Goal: Task Accomplishment & Management: Manage account settings

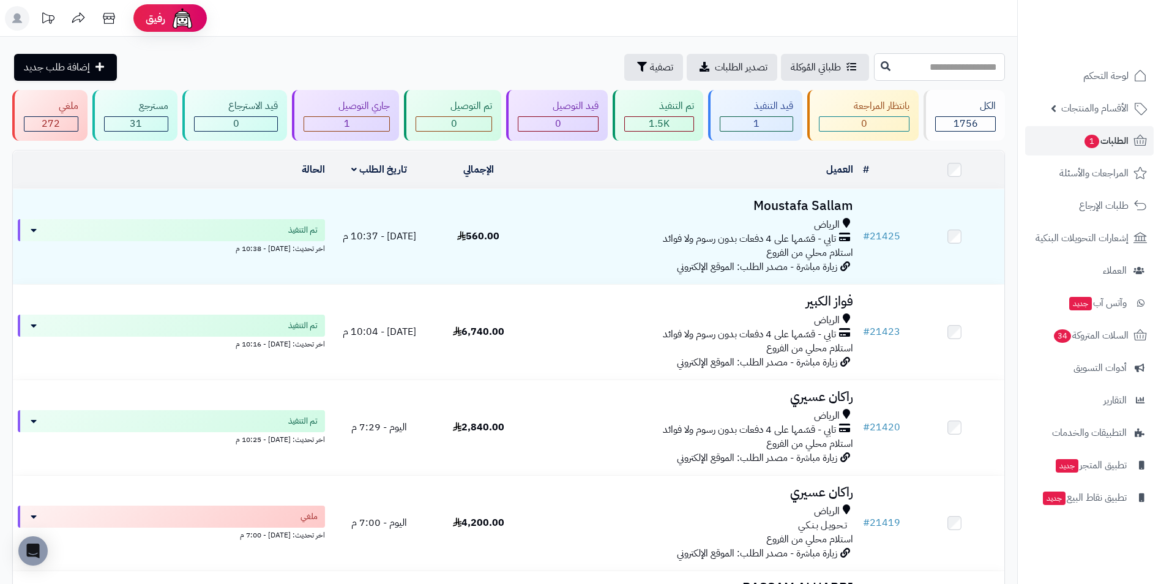
click at [918, 54] on input "text" at bounding box center [939, 67] width 131 height 28
type input "****"
click at [1101, 110] on span "الأقسام والمنتجات" at bounding box center [1094, 108] width 67 height 17
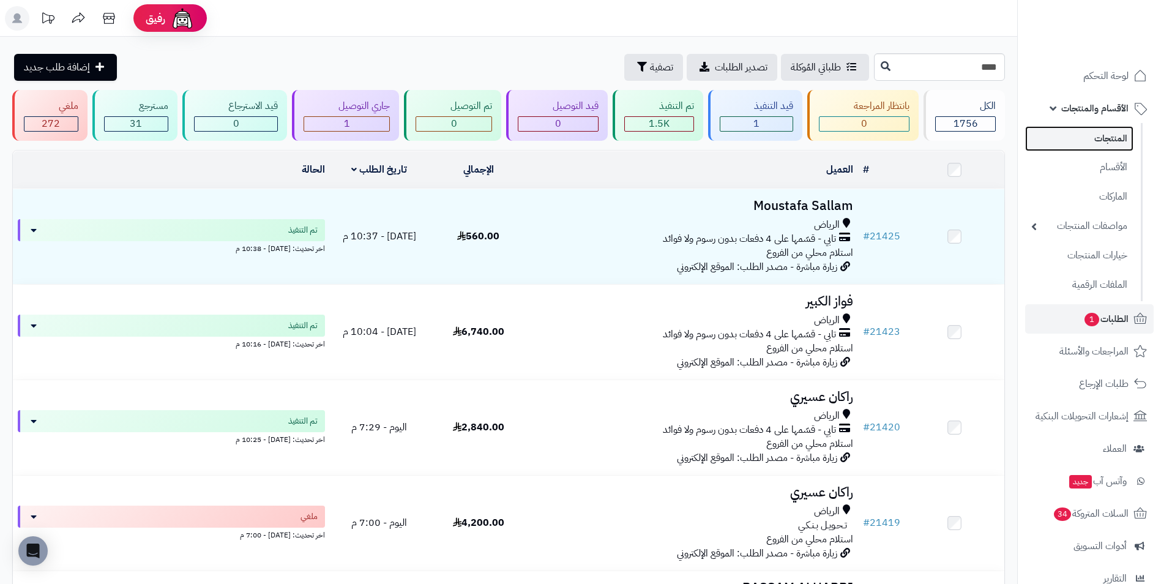
click at [1110, 129] on link "المنتجات" at bounding box center [1079, 138] width 108 height 25
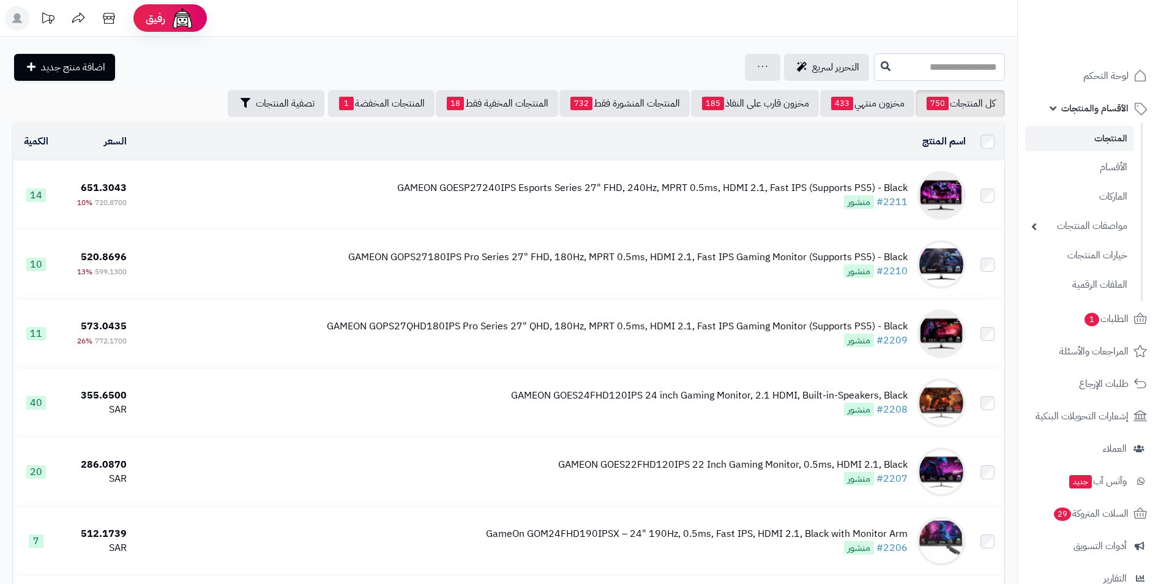
click at [874, 75] on input "text" at bounding box center [939, 67] width 131 height 28
type input "****"
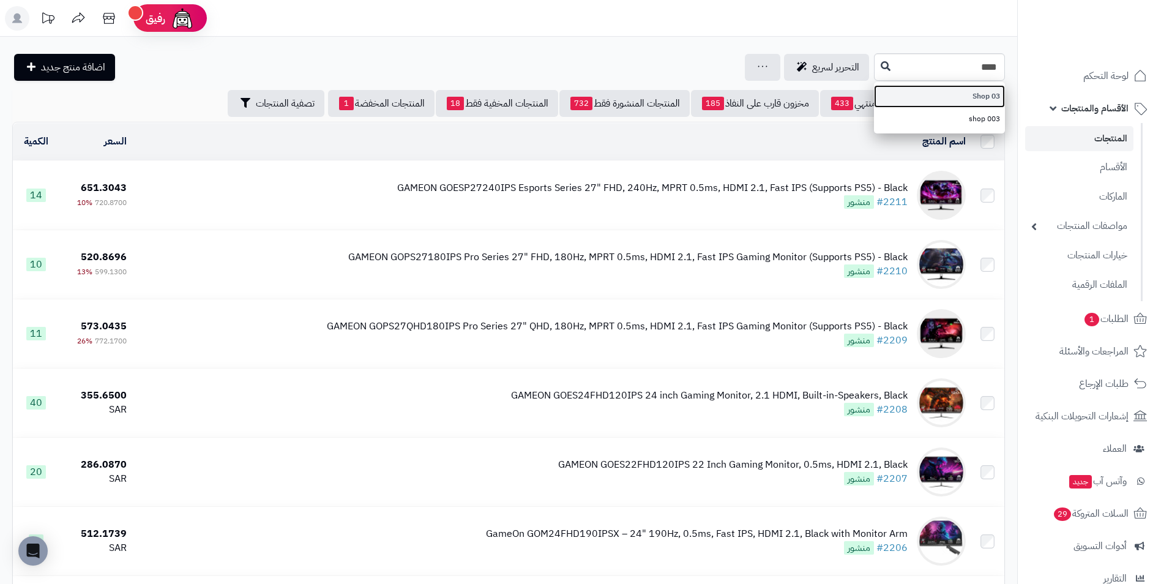
click at [881, 94] on link "03 Shop" at bounding box center [939, 96] width 131 height 23
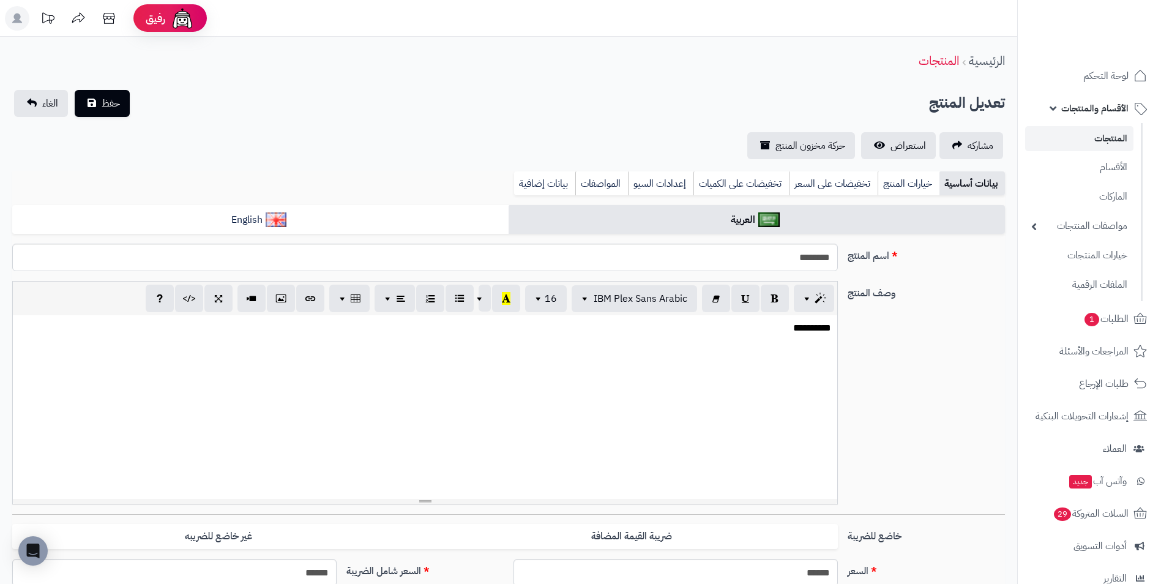
select select
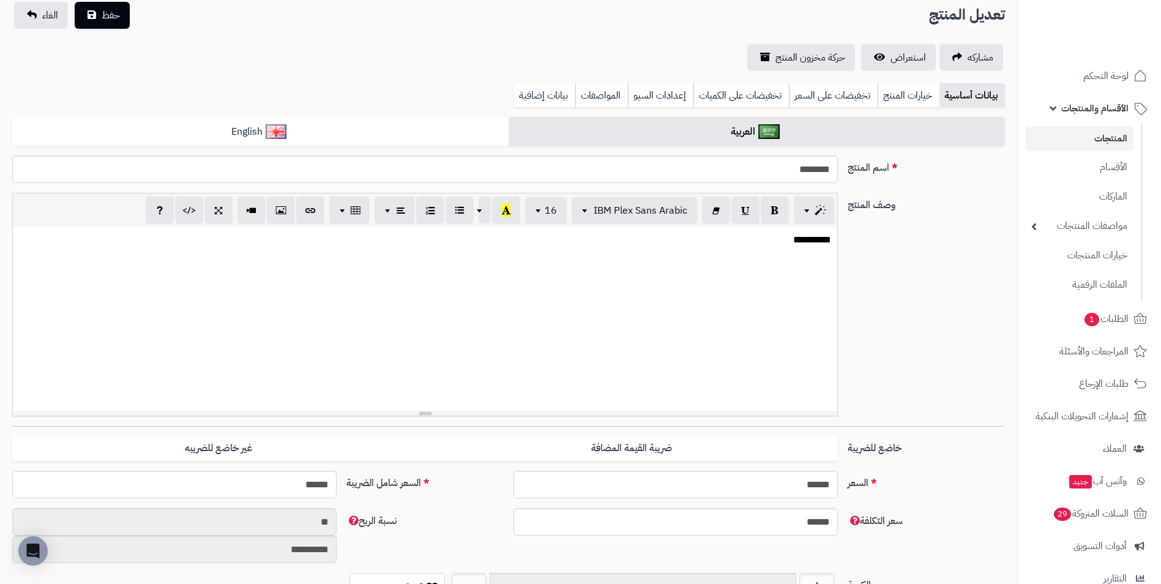
scroll to position [122, 0]
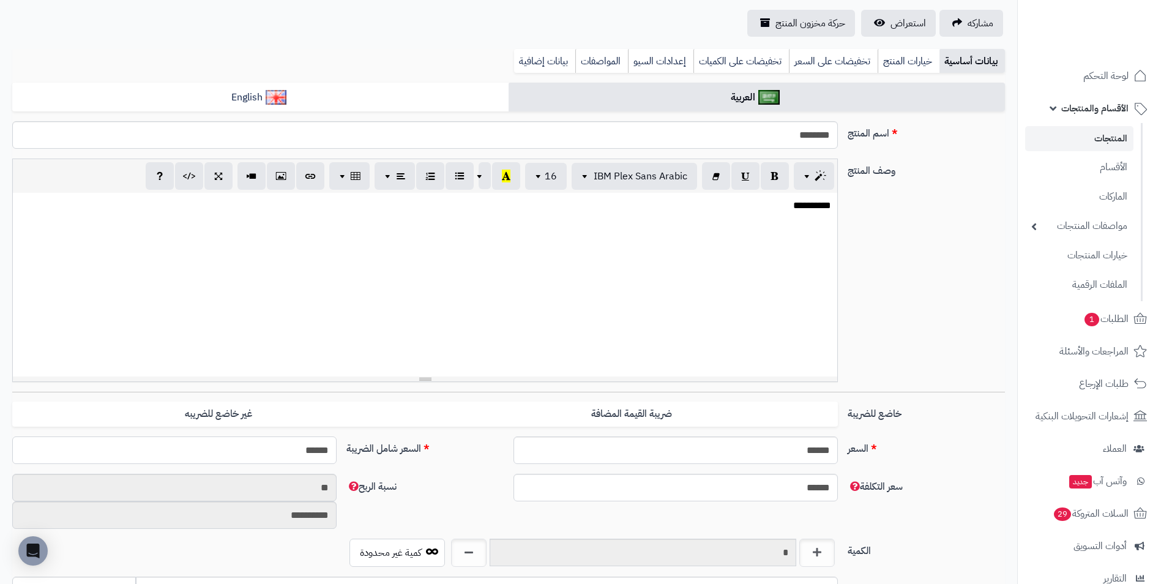
click at [269, 456] on input "******" at bounding box center [174, 450] width 324 height 28
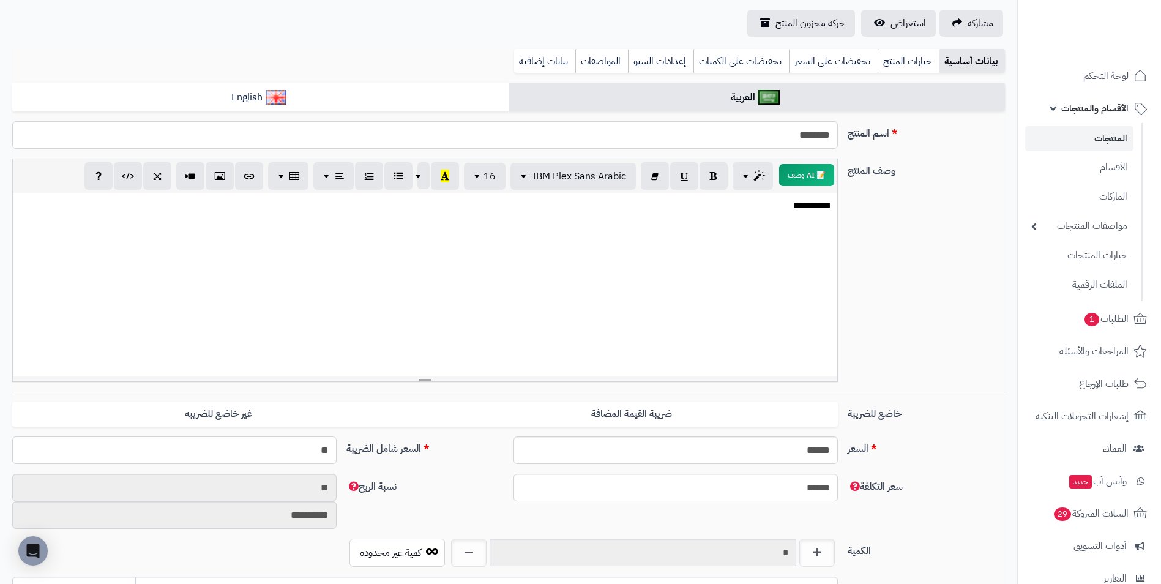
type input "*"
type input "***"
type input "**********"
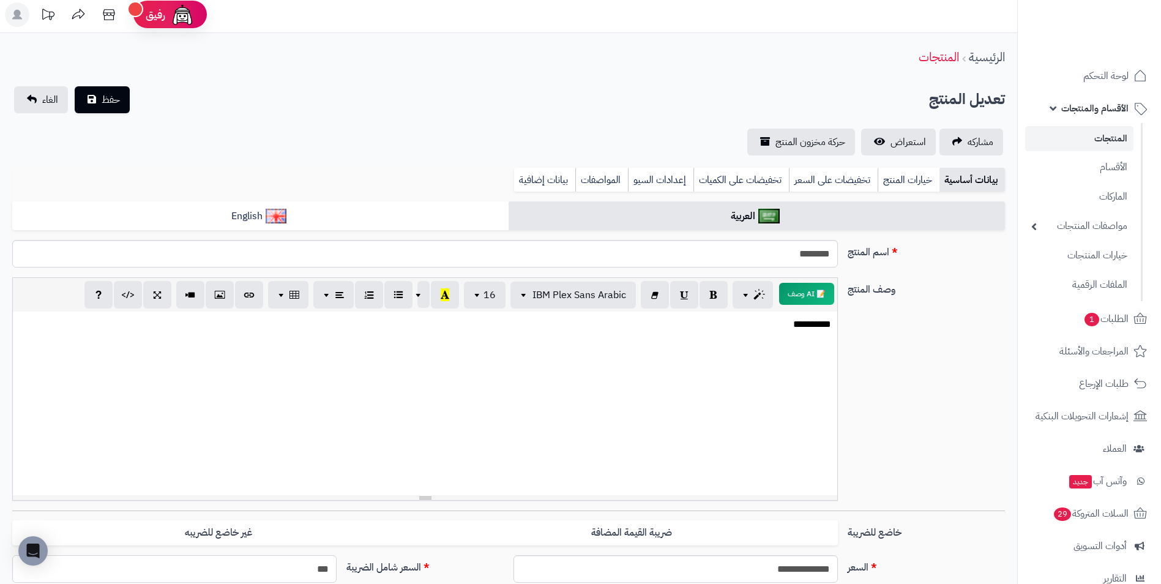
scroll to position [0, 0]
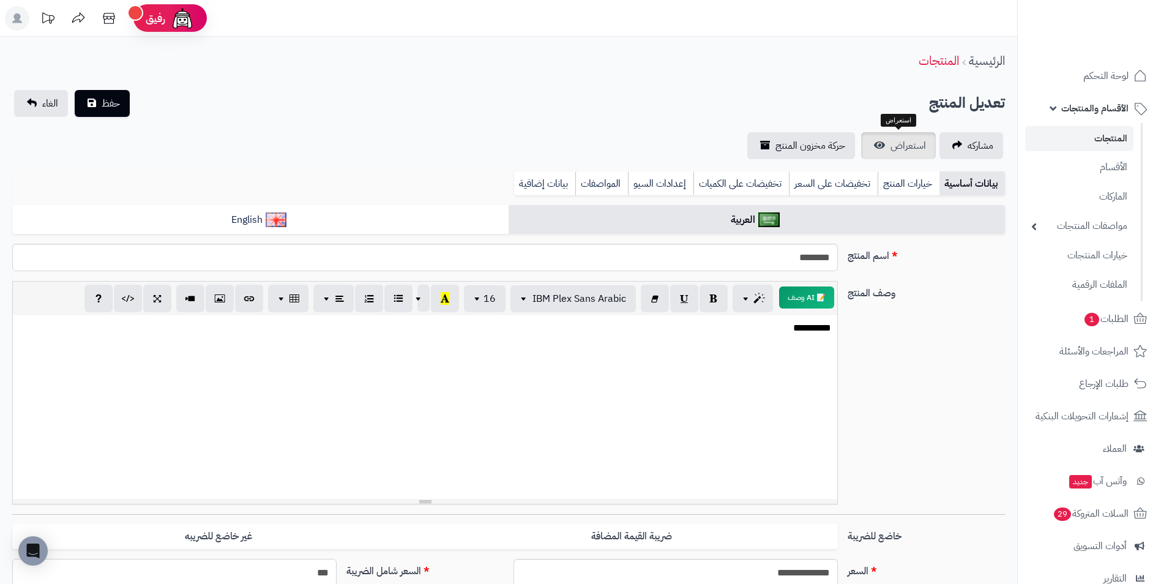
type input "***"
click at [896, 146] on span "استعراض" at bounding box center [908, 145] width 35 height 15
click at [103, 108] on span "حفظ" at bounding box center [111, 102] width 18 height 15
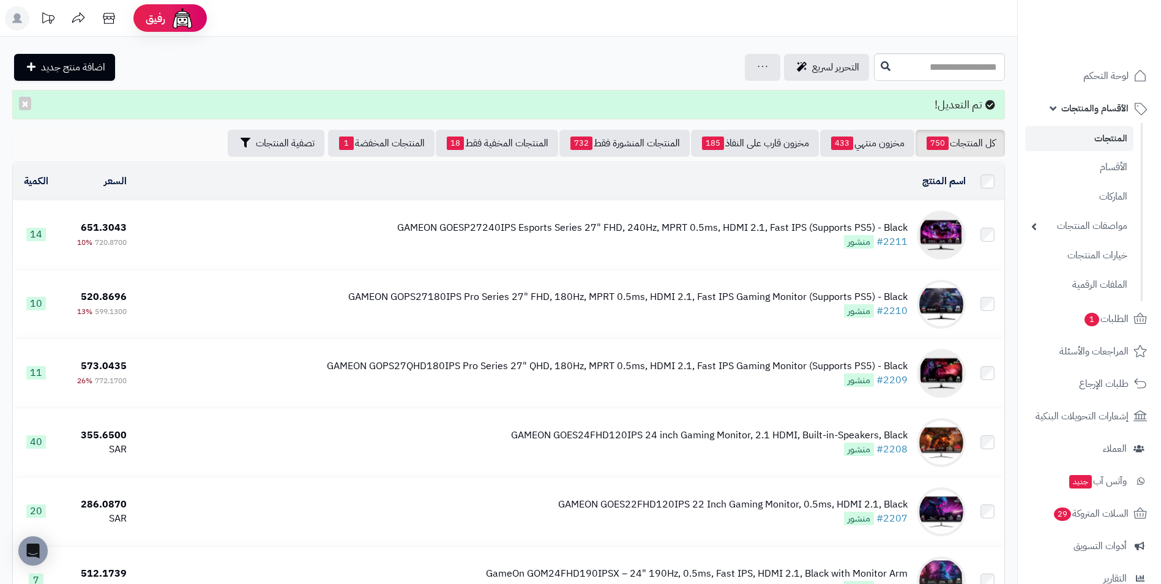
click at [1088, 104] on span "الأقسام والمنتجات" at bounding box center [1094, 108] width 67 height 17
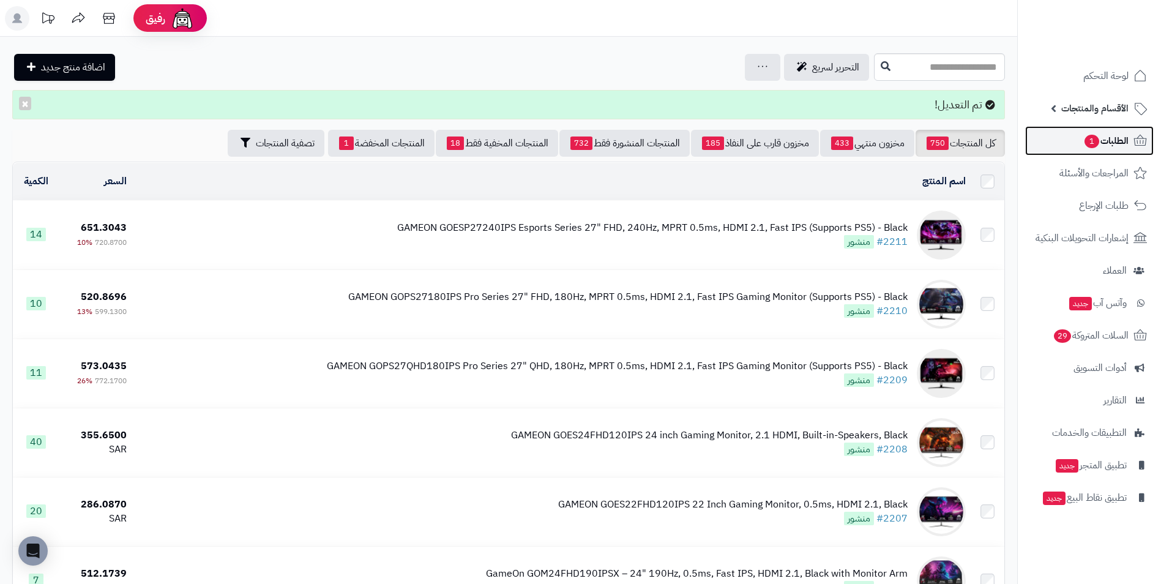
click at [1099, 143] on span "الطلبات 1" at bounding box center [1105, 140] width 45 height 17
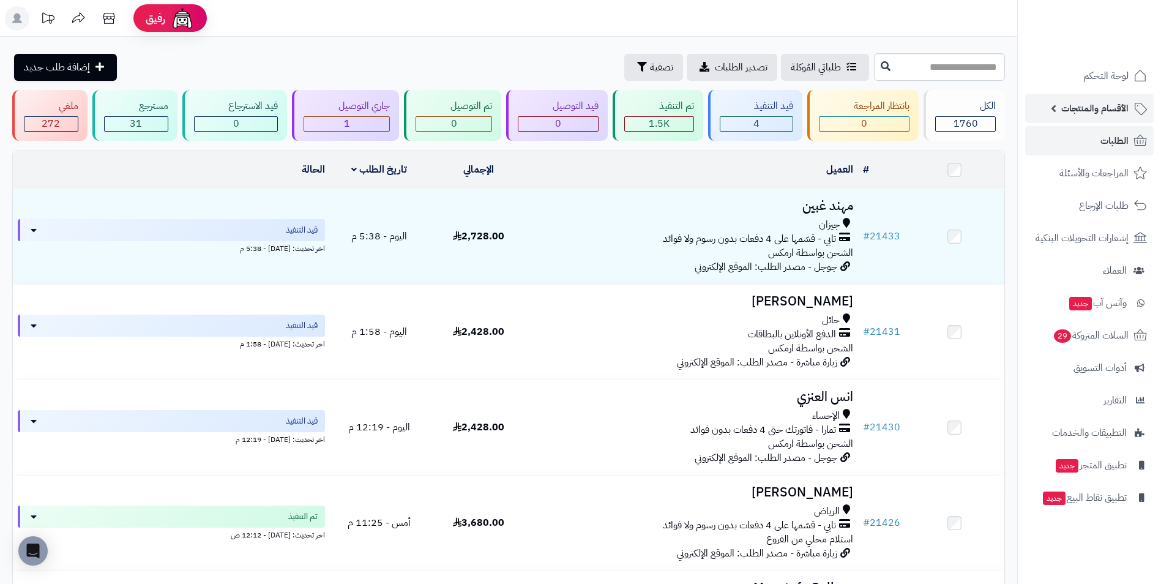
click at [1111, 99] on link "الأقسام والمنتجات" at bounding box center [1089, 108] width 129 height 29
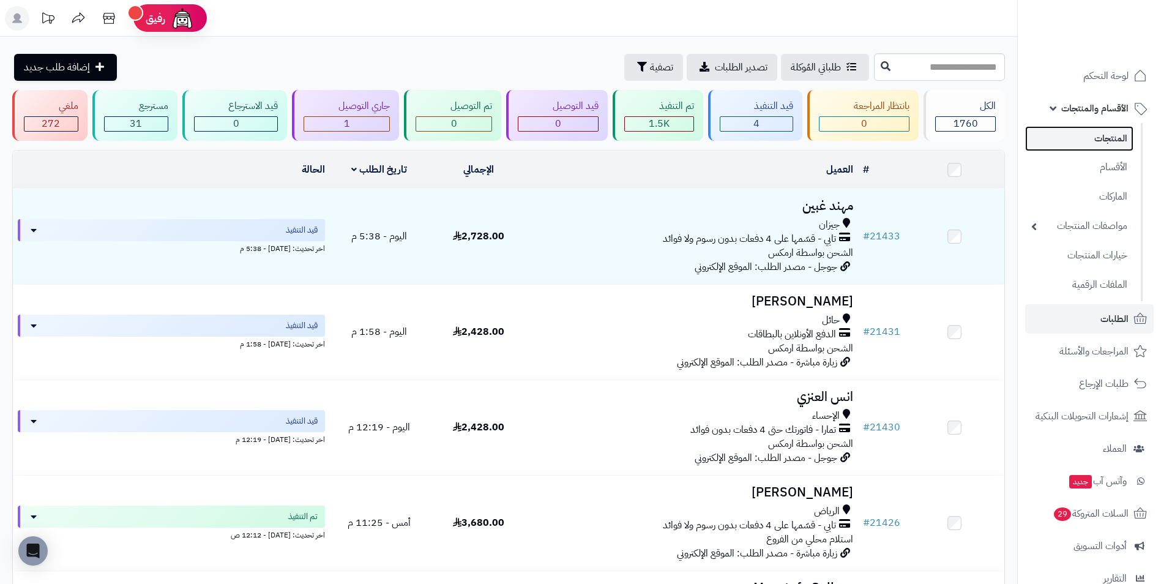
click at [1102, 136] on link "المنتجات" at bounding box center [1079, 138] width 108 height 25
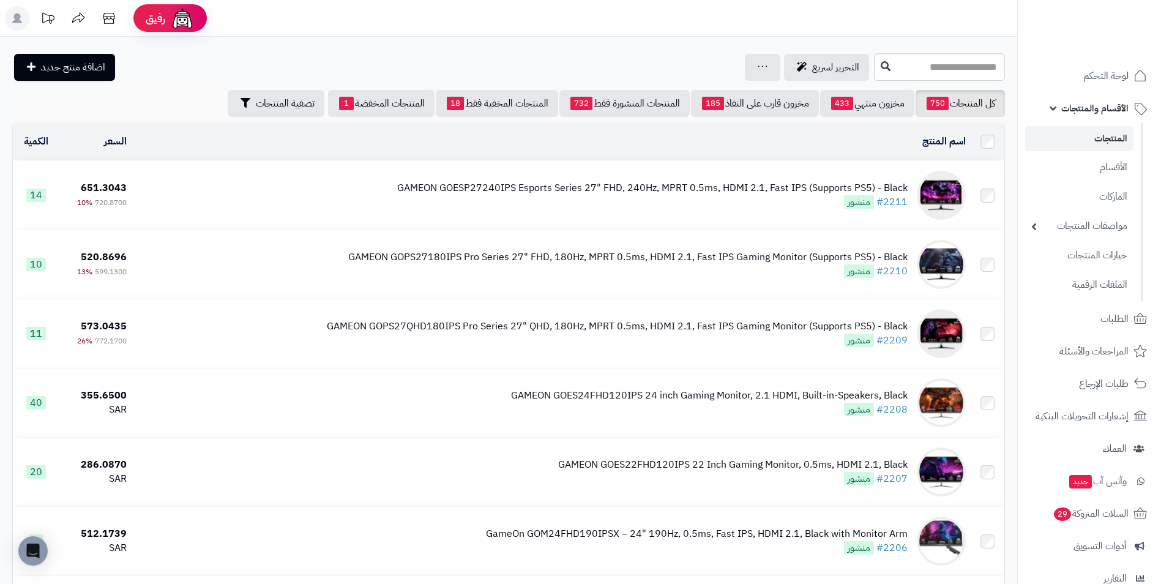
click at [1108, 140] on link "المنتجات" at bounding box center [1079, 138] width 108 height 25
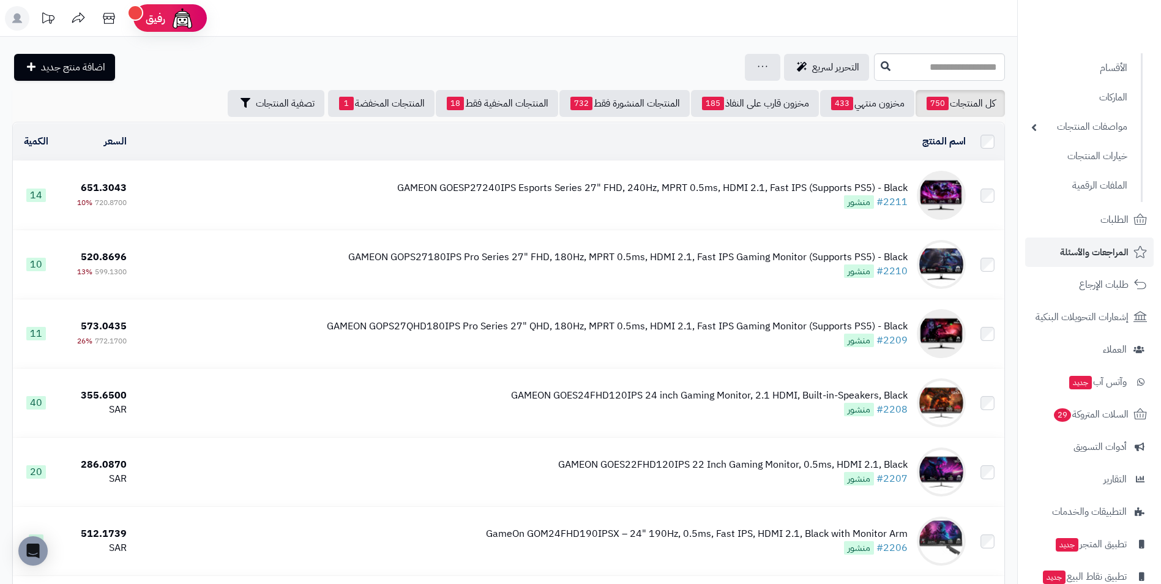
scroll to position [121, 0]
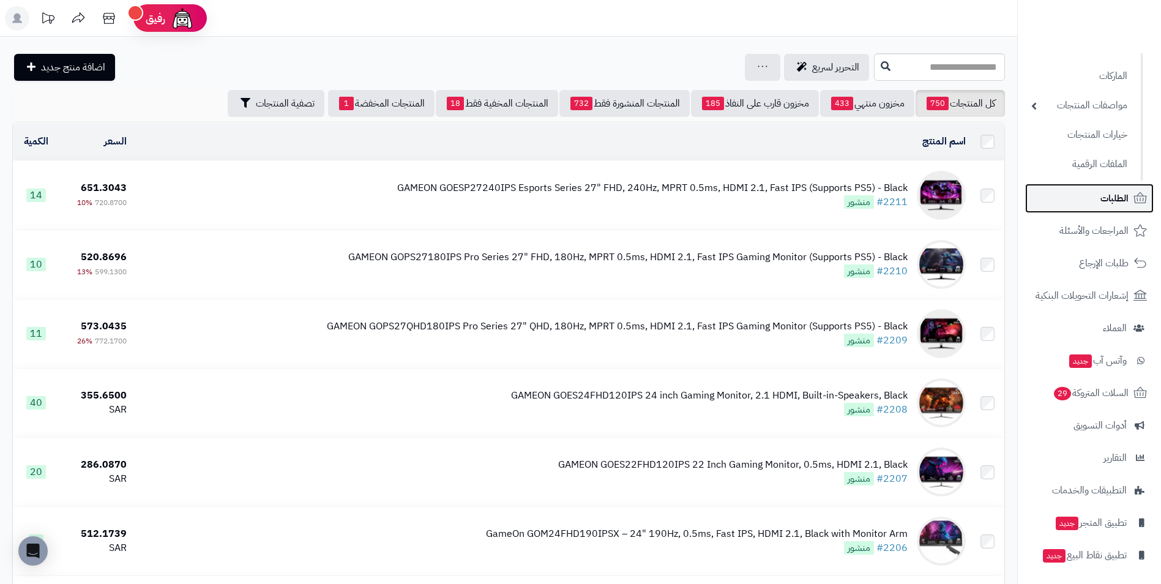
click at [1115, 199] on span "الطلبات" at bounding box center [1114, 198] width 28 height 17
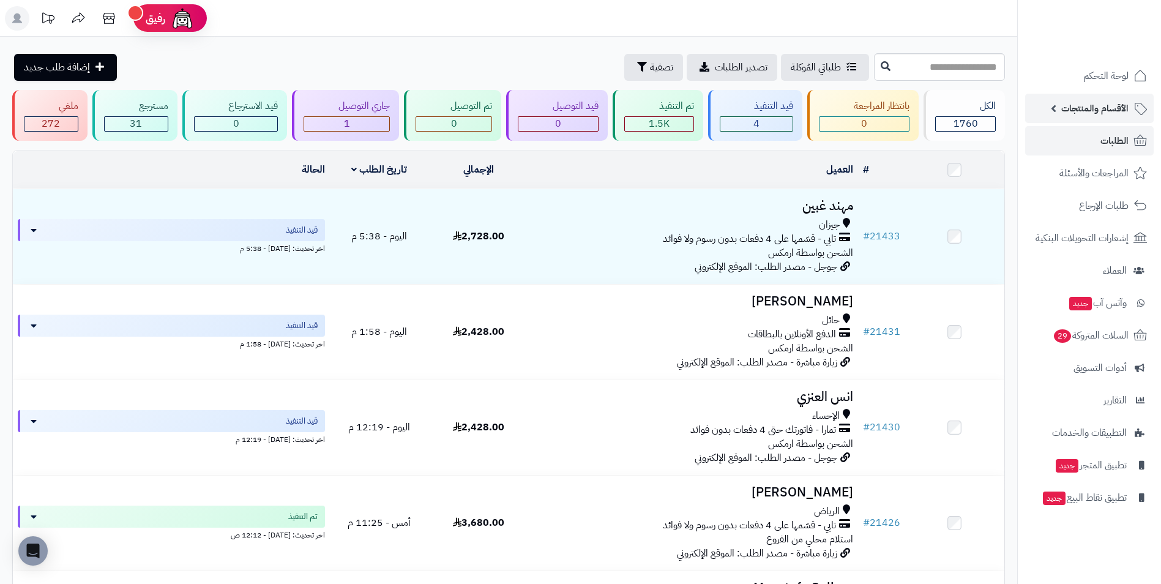
click at [1116, 103] on span "الأقسام والمنتجات" at bounding box center [1094, 108] width 67 height 17
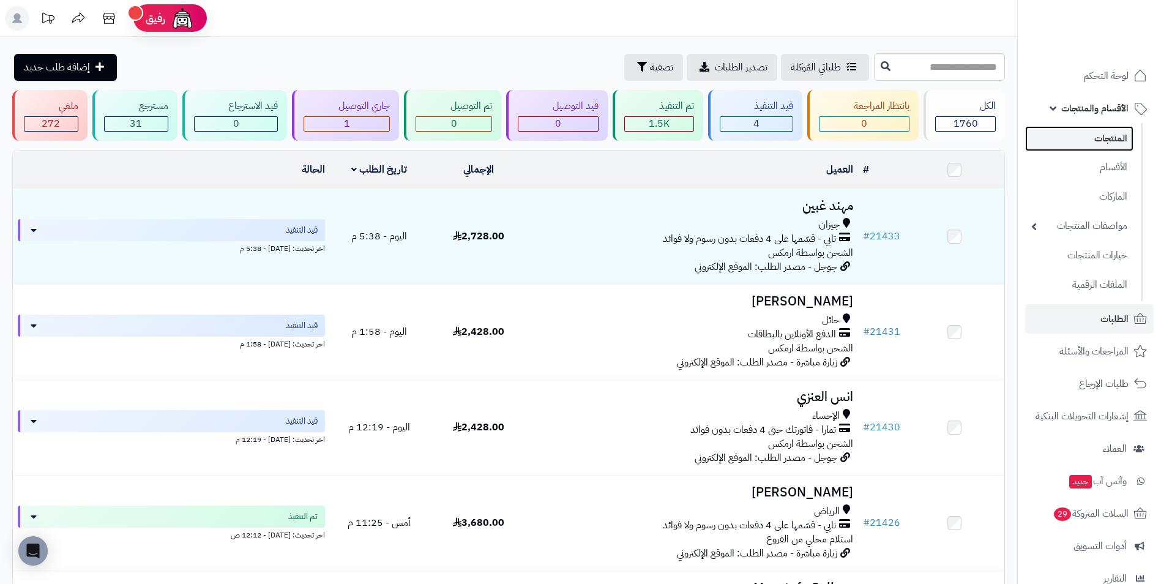
click at [1098, 137] on link "المنتجات" at bounding box center [1079, 138] width 108 height 25
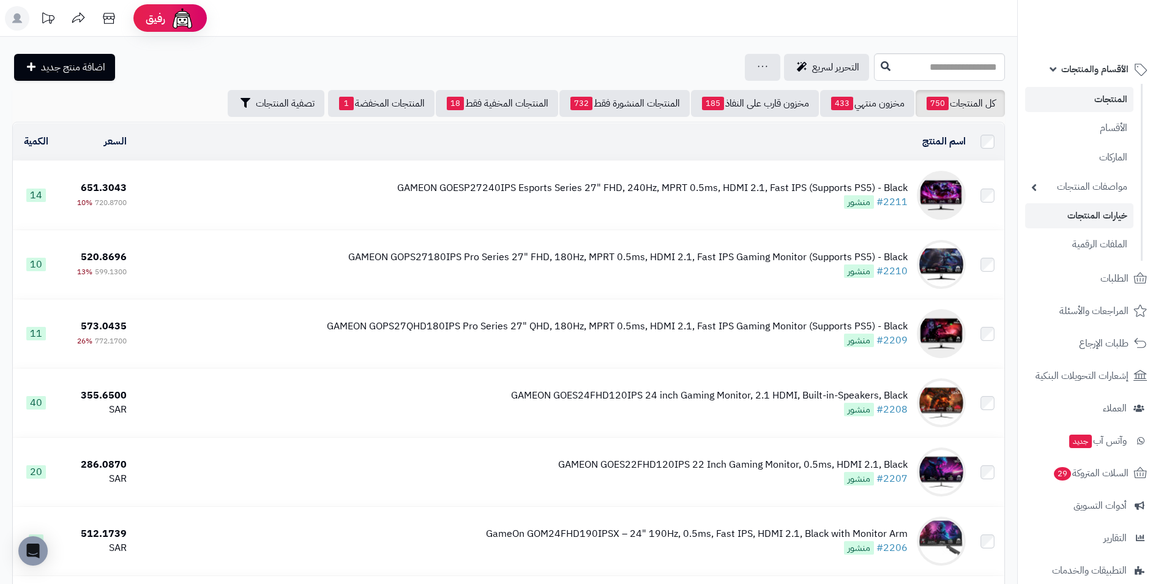
scroll to position [61, 0]
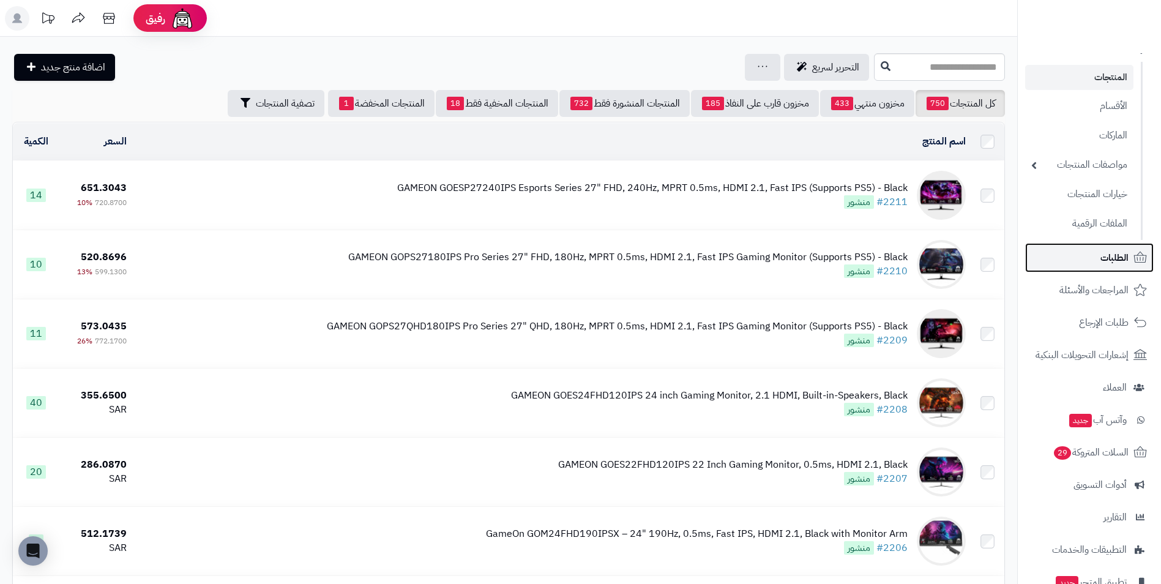
click at [1089, 250] on link "الطلبات" at bounding box center [1089, 257] width 129 height 29
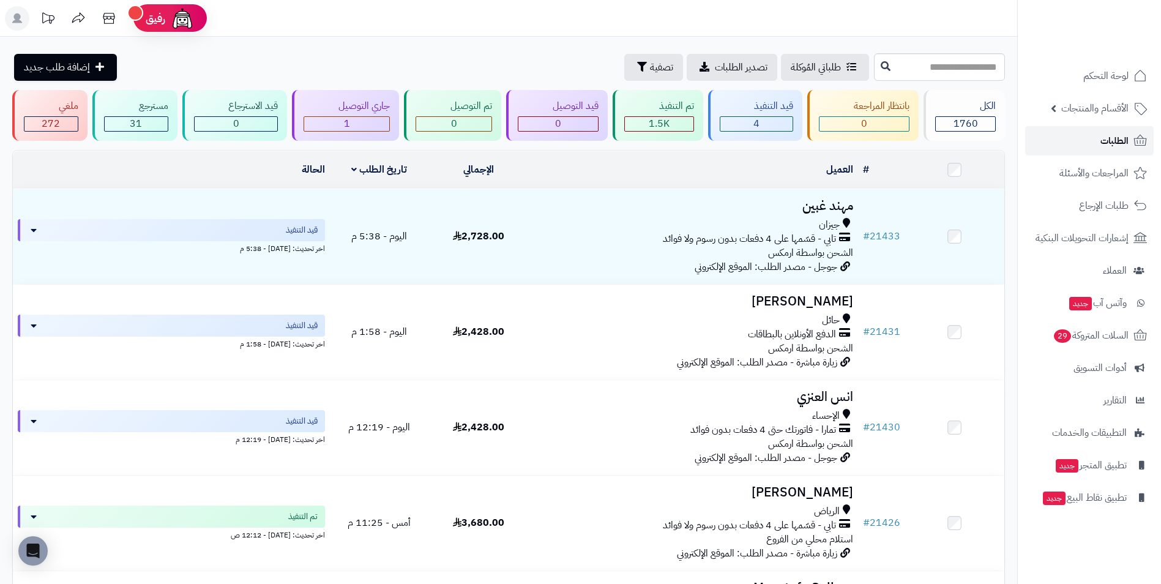
click at [1105, 140] on span "الطلبات" at bounding box center [1114, 140] width 28 height 17
click at [1100, 148] on link "الطلبات" at bounding box center [1089, 140] width 129 height 29
click at [1098, 151] on link "الطلبات" at bounding box center [1089, 140] width 129 height 29
click at [1113, 148] on span "الطلبات" at bounding box center [1114, 140] width 28 height 17
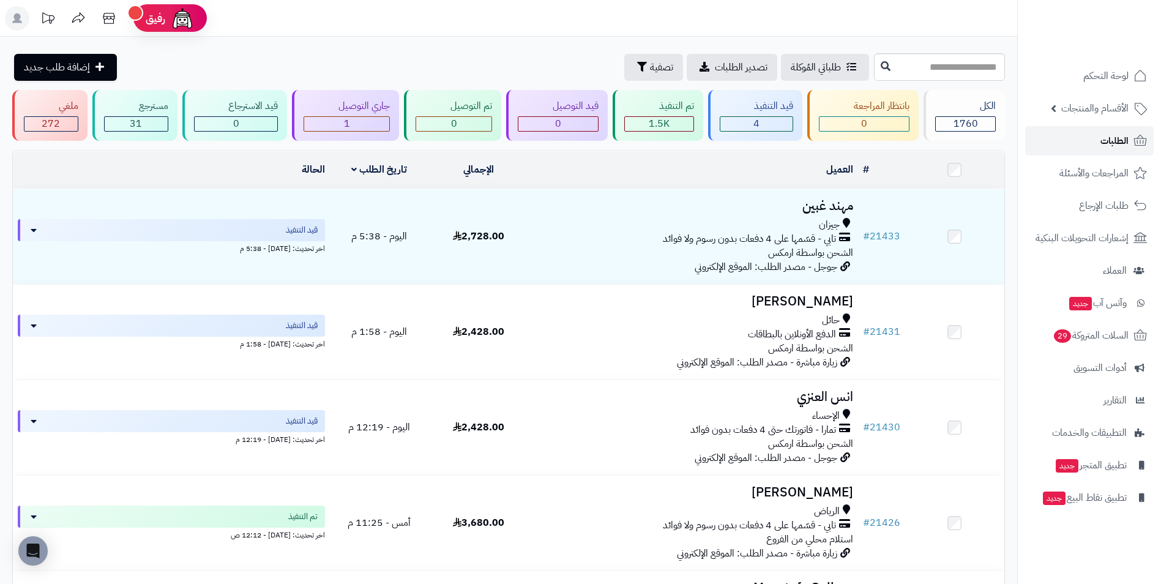
click at [1114, 137] on span "الطلبات" at bounding box center [1114, 140] width 28 height 17
click at [1117, 136] on span "الطلبات" at bounding box center [1114, 140] width 28 height 17
click at [1079, 111] on span "الأقسام والمنتجات" at bounding box center [1094, 108] width 67 height 17
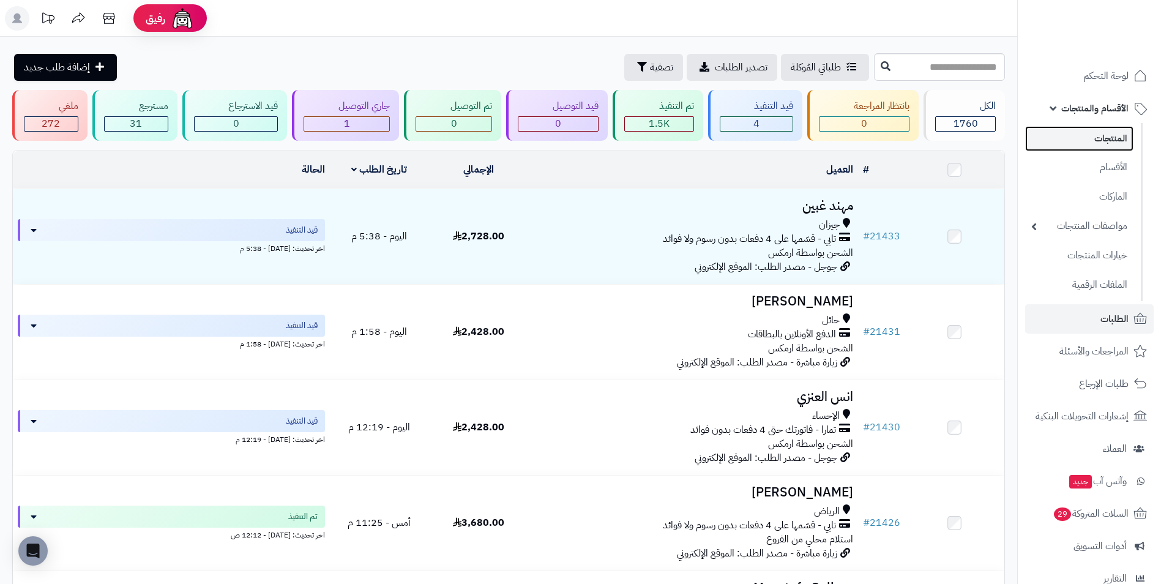
click at [1085, 136] on link "المنتجات" at bounding box center [1079, 138] width 108 height 25
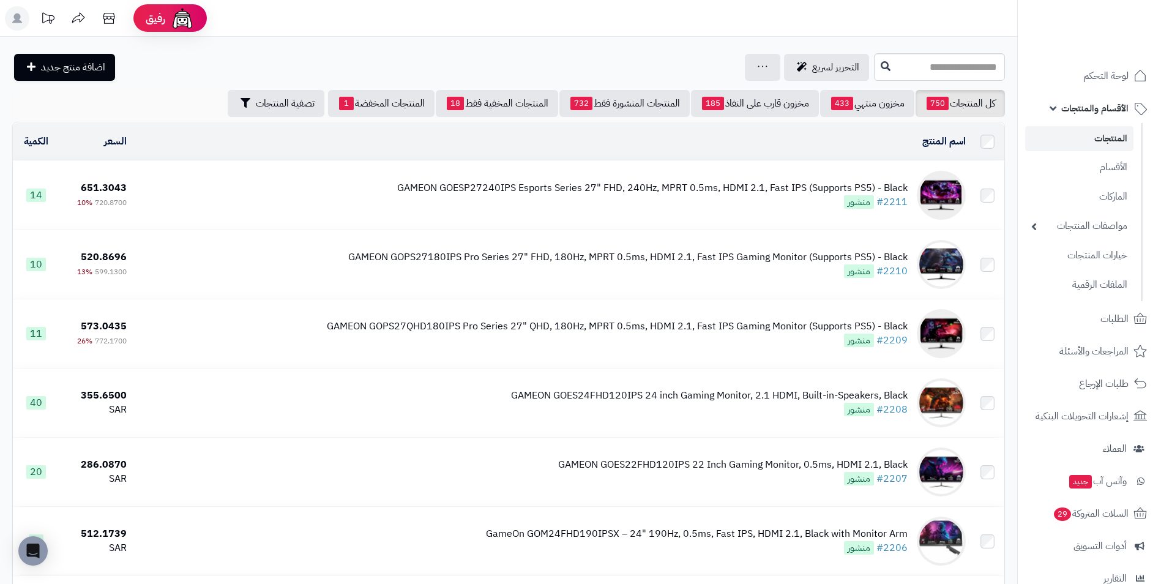
click at [1084, 110] on span "الأقسام والمنتجات" at bounding box center [1094, 108] width 67 height 17
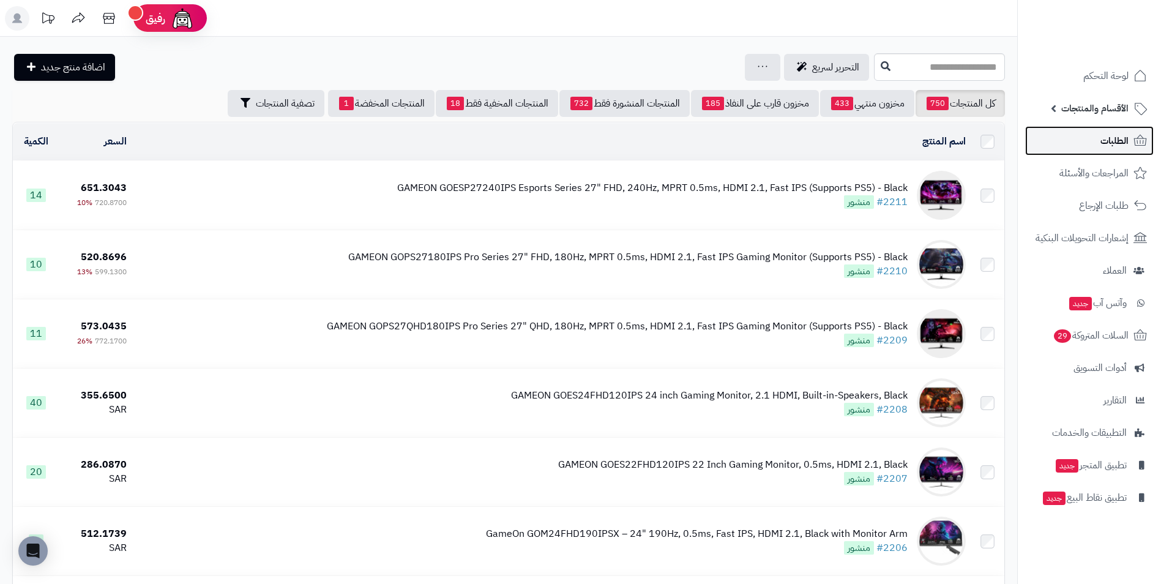
click at [1102, 148] on span "الطلبات" at bounding box center [1114, 140] width 28 height 17
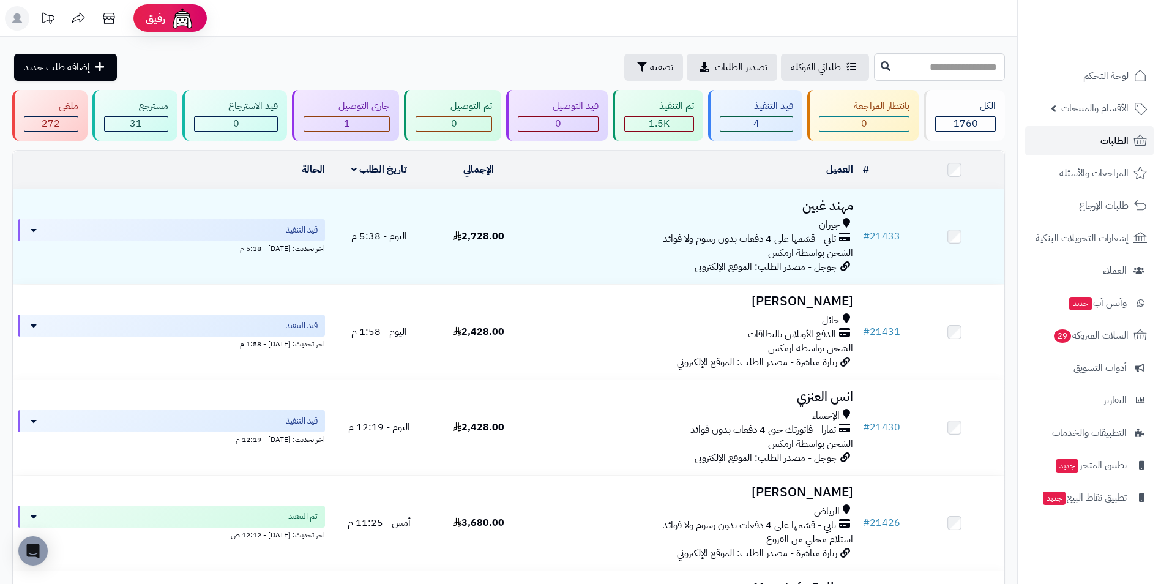
click at [1085, 136] on link "الطلبات" at bounding box center [1089, 140] width 129 height 29
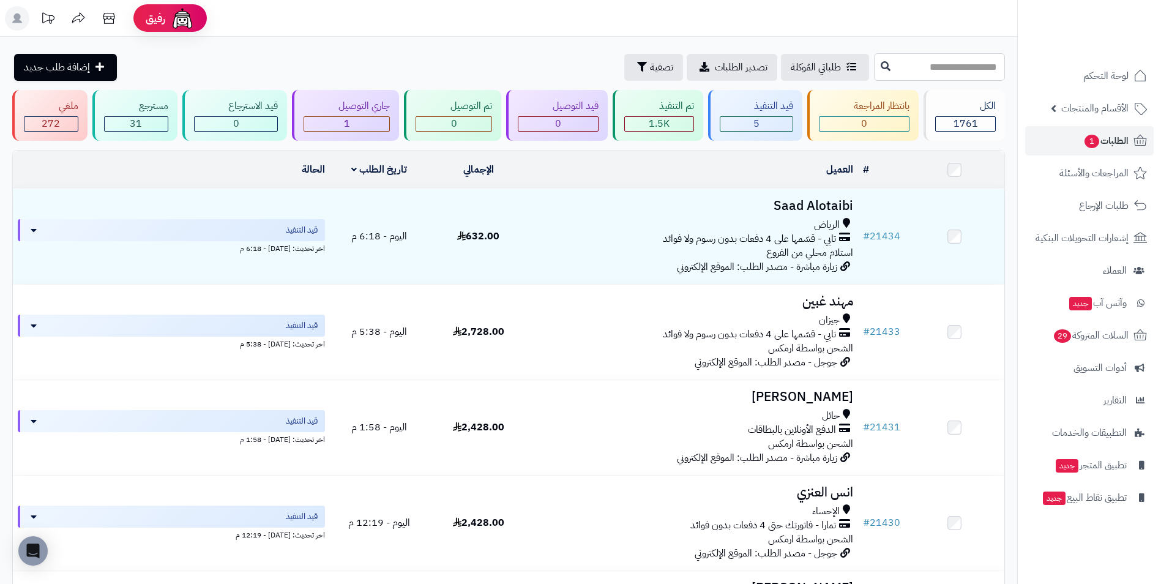
click at [889, 63] on input "text" at bounding box center [939, 67] width 131 height 28
type input "******"
